Goal: Communication & Community: Connect with others

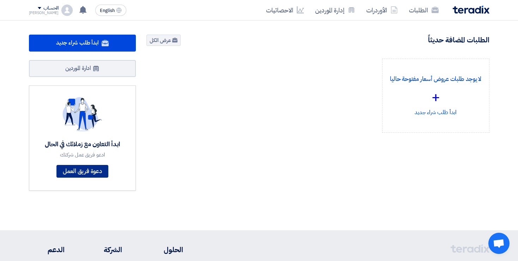
click at [90, 169] on link "دعوة فريق العمل" at bounding box center [82, 171] width 52 height 13
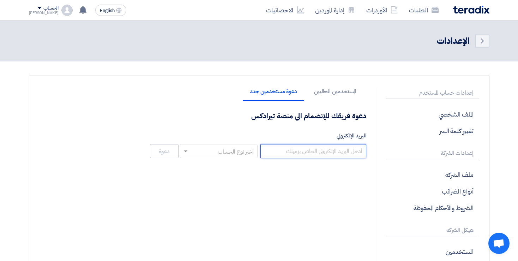
click at [292, 152] on input "البريد الإلكتروني" at bounding box center [314, 151] width 106 height 14
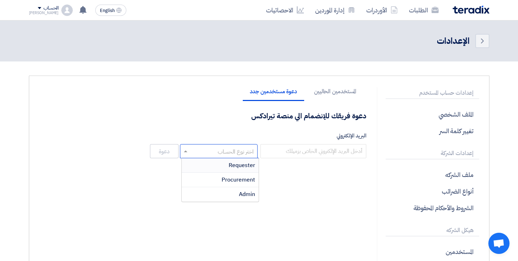
click at [196, 148] on input "text" at bounding box center [223, 152] width 64 height 12
click at [206, 177] on div "Procurement" at bounding box center [220, 180] width 77 height 14
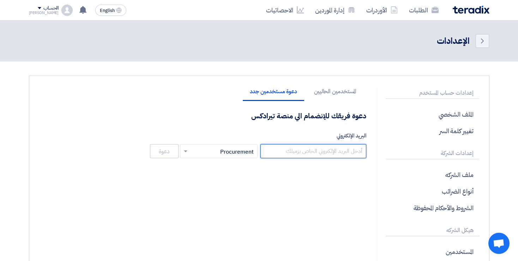
click at [288, 153] on input "البريد الإلكتروني" at bounding box center [314, 151] width 106 height 14
paste input "Hegazy-Dwyer@elarabygroup.com"
type input "Hegazy-Dwyer@elarabygroup.com"
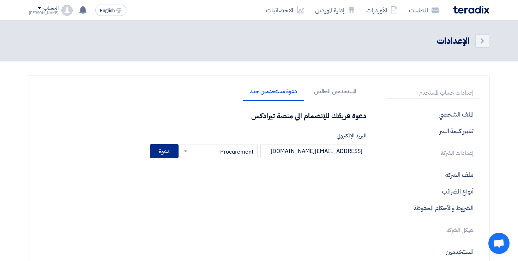
click at [166, 149] on button "دعوة" at bounding box center [164, 151] width 29 height 14
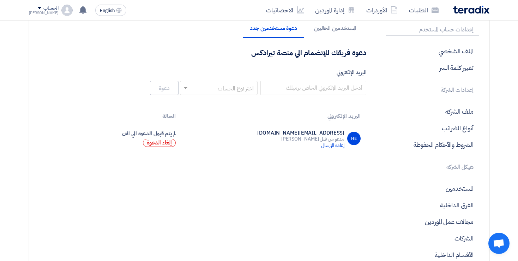
scroll to position [40, 0]
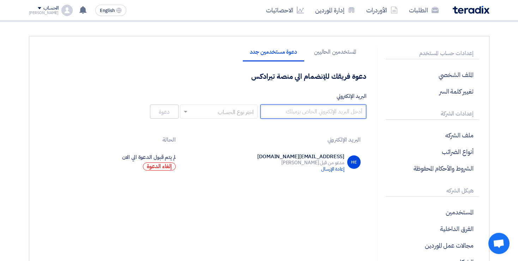
click at [325, 113] on input "البريد الإلكتروني" at bounding box center [314, 112] width 106 height 14
paste input "Eman-Goda@elarabygroup.com"
type input "Eman-Goda@elarabygroup.com"
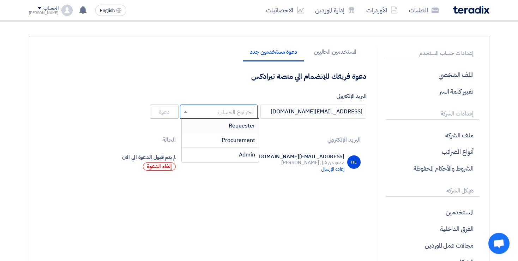
click at [222, 113] on input "text" at bounding box center [223, 112] width 64 height 12
click at [229, 143] on span "Procurement" at bounding box center [239, 140] width 34 height 8
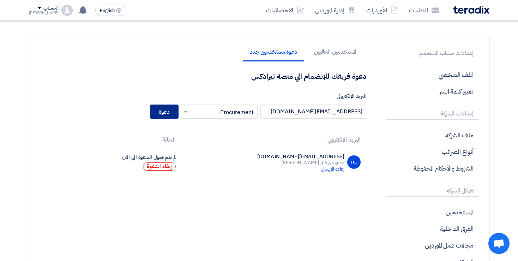
click at [171, 112] on button "دعوة" at bounding box center [164, 112] width 29 height 14
